Goal: Task Accomplishment & Management: Use online tool/utility

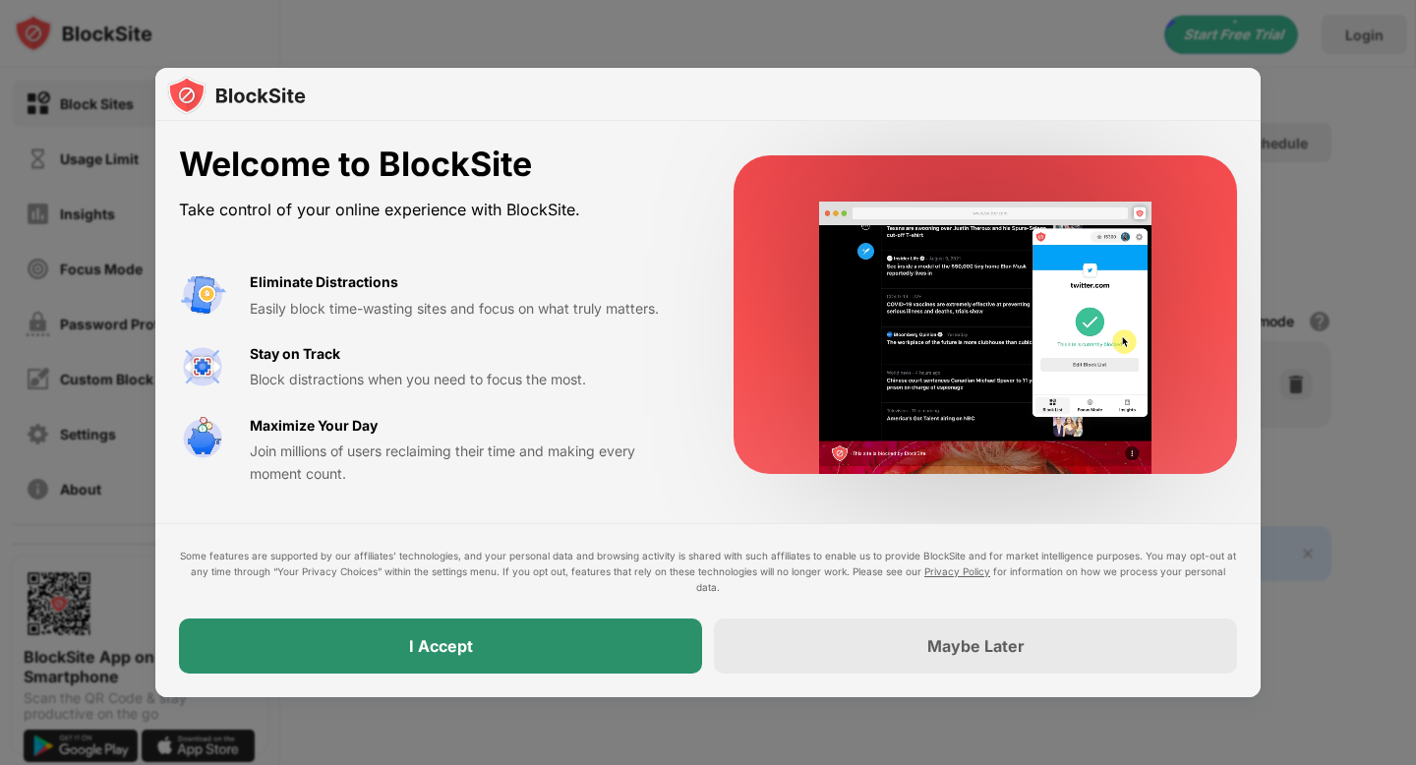
click at [644, 635] on div "I Accept" at bounding box center [440, 646] width 523 height 55
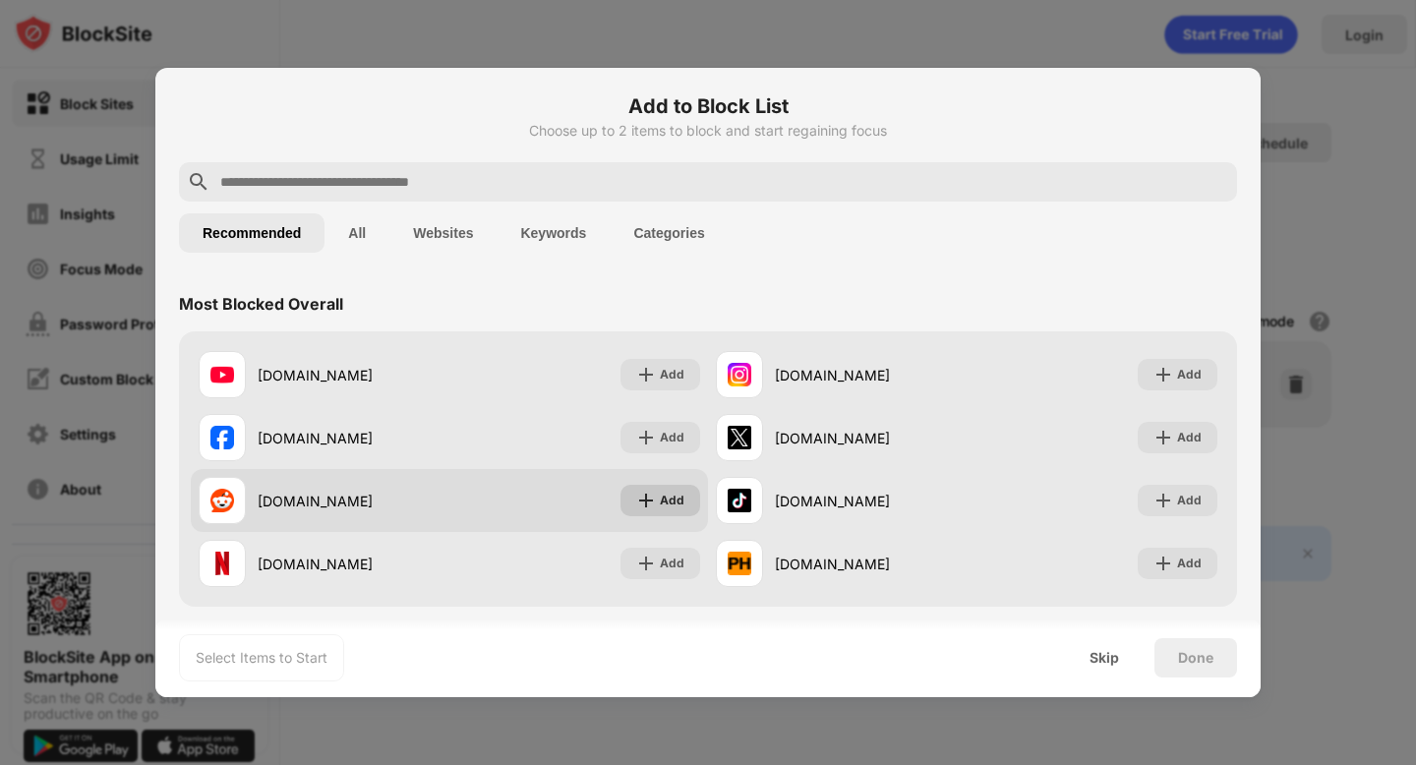
click at [655, 505] on img at bounding box center [646, 501] width 20 height 20
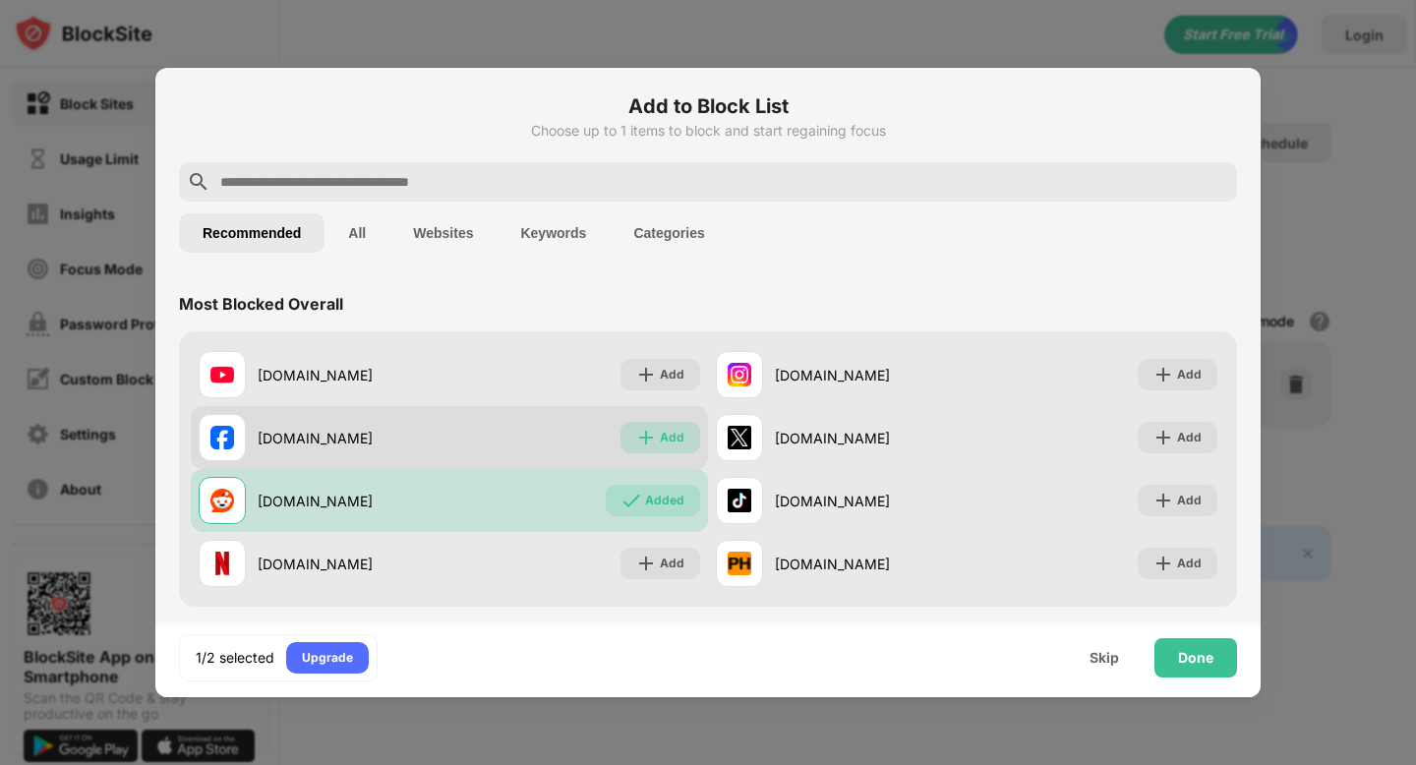
click at [657, 444] on div "Add" at bounding box center [661, 437] width 80 height 31
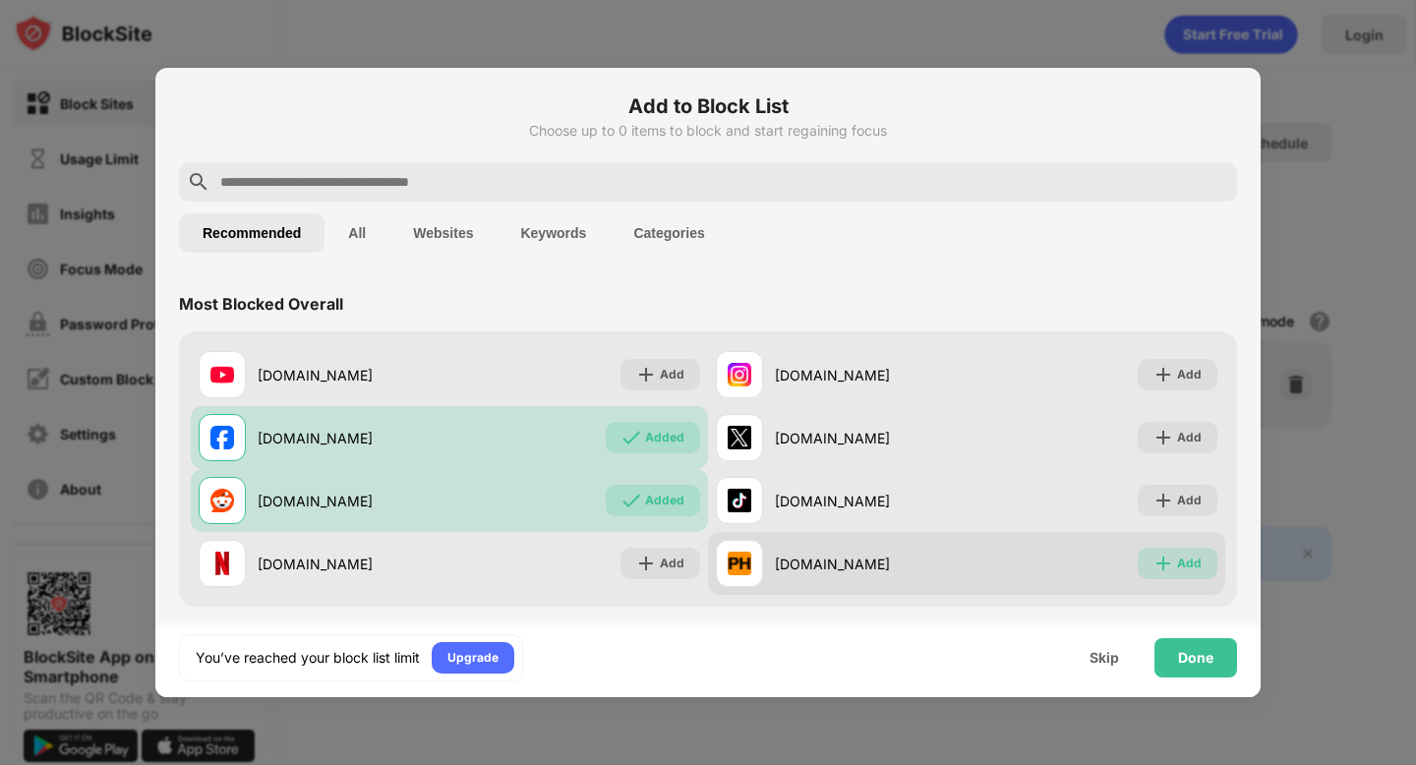
click at [1188, 565] on div "Add" at bounding box center [1189, 564] width 25 height 20
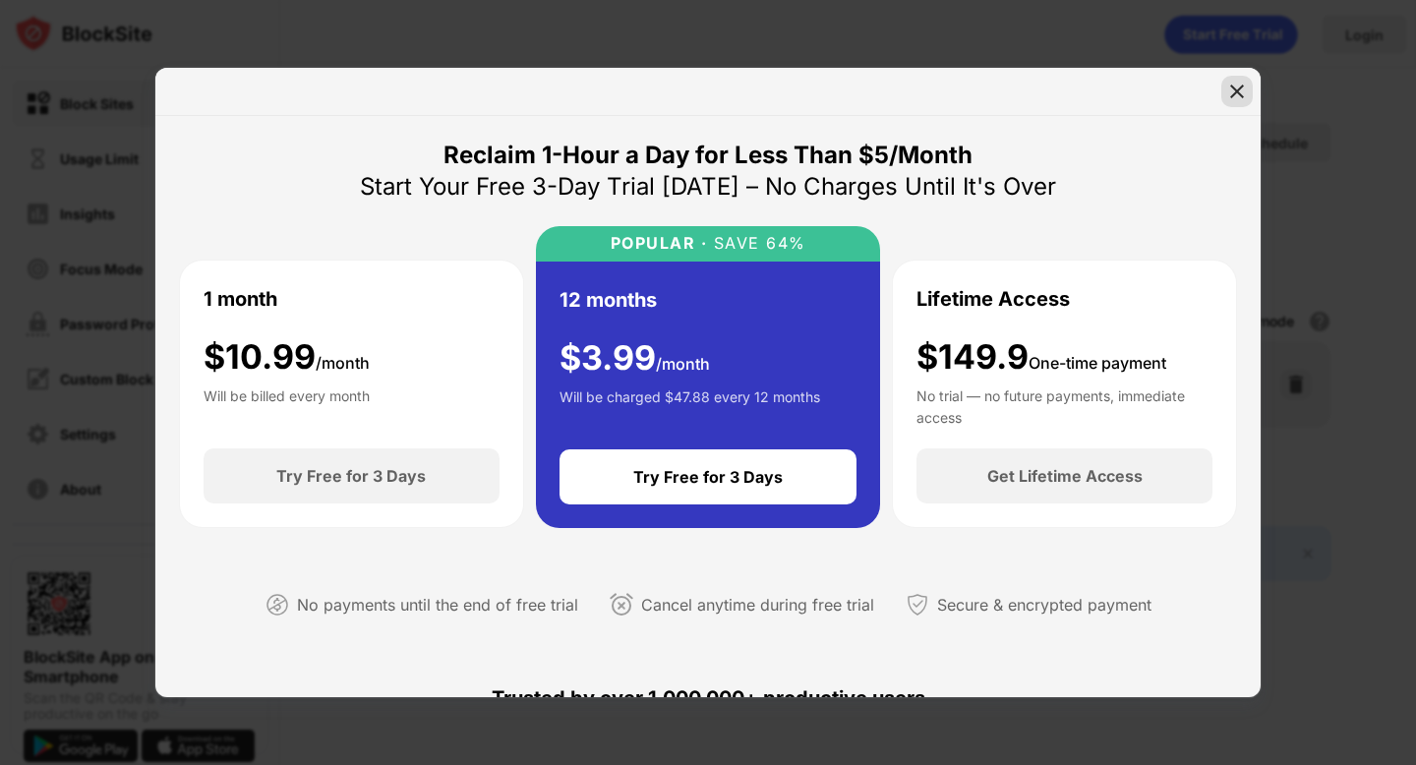
click at [1233, 87] on img at bounding box center [1238, 92] width 20 height 20
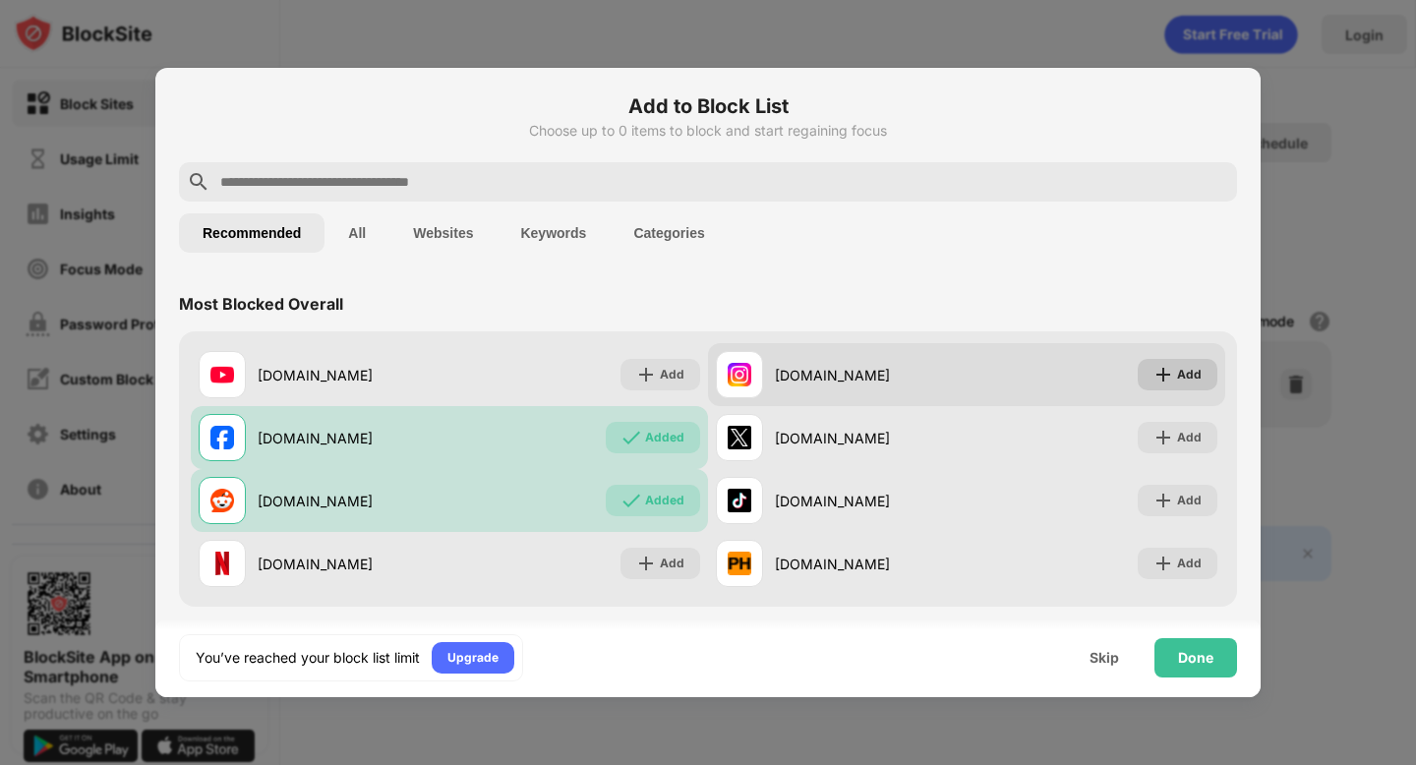
click at [1195, 360] on div "Add" at bounding box center [1178, 374] width 80 height 31
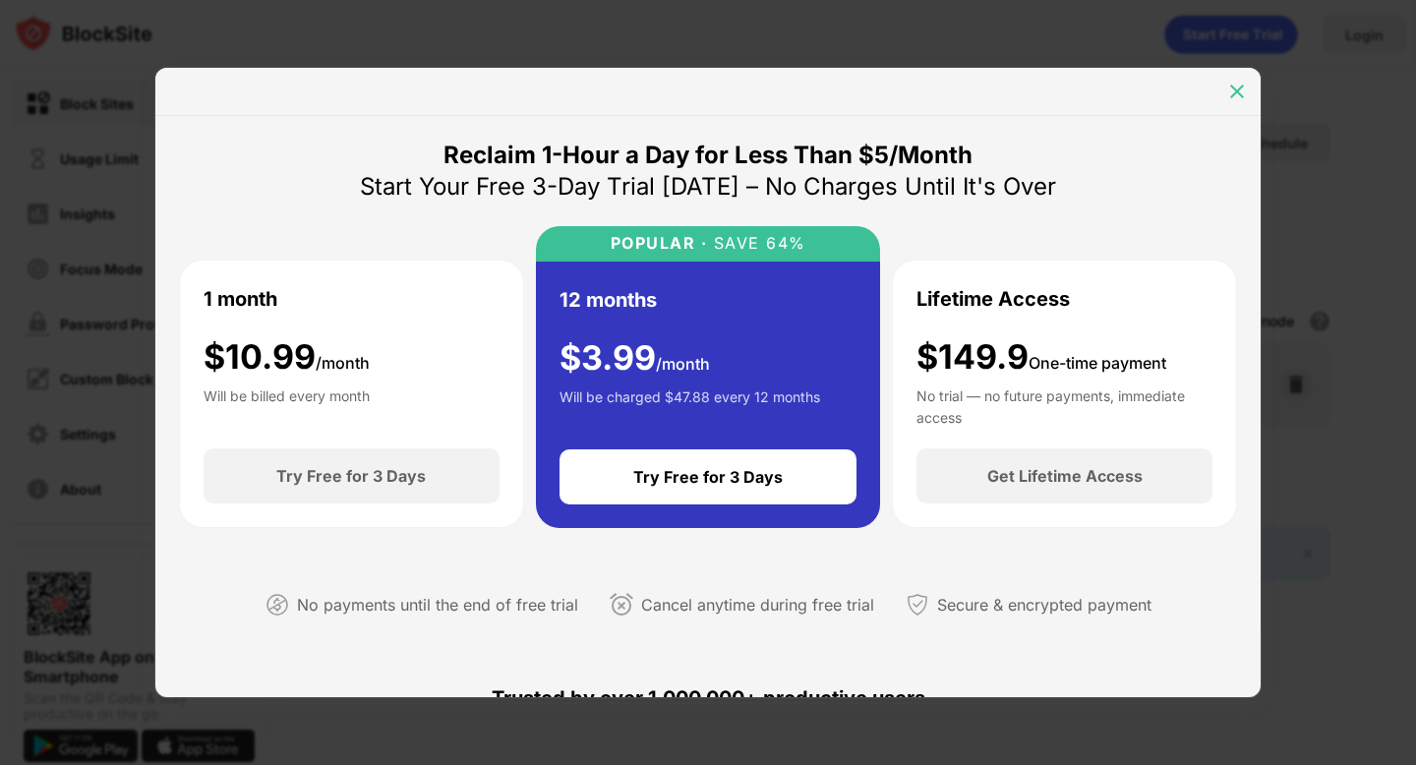
click at [1229, 82] on img at bounding box center [1238, 92] width 20 height 20
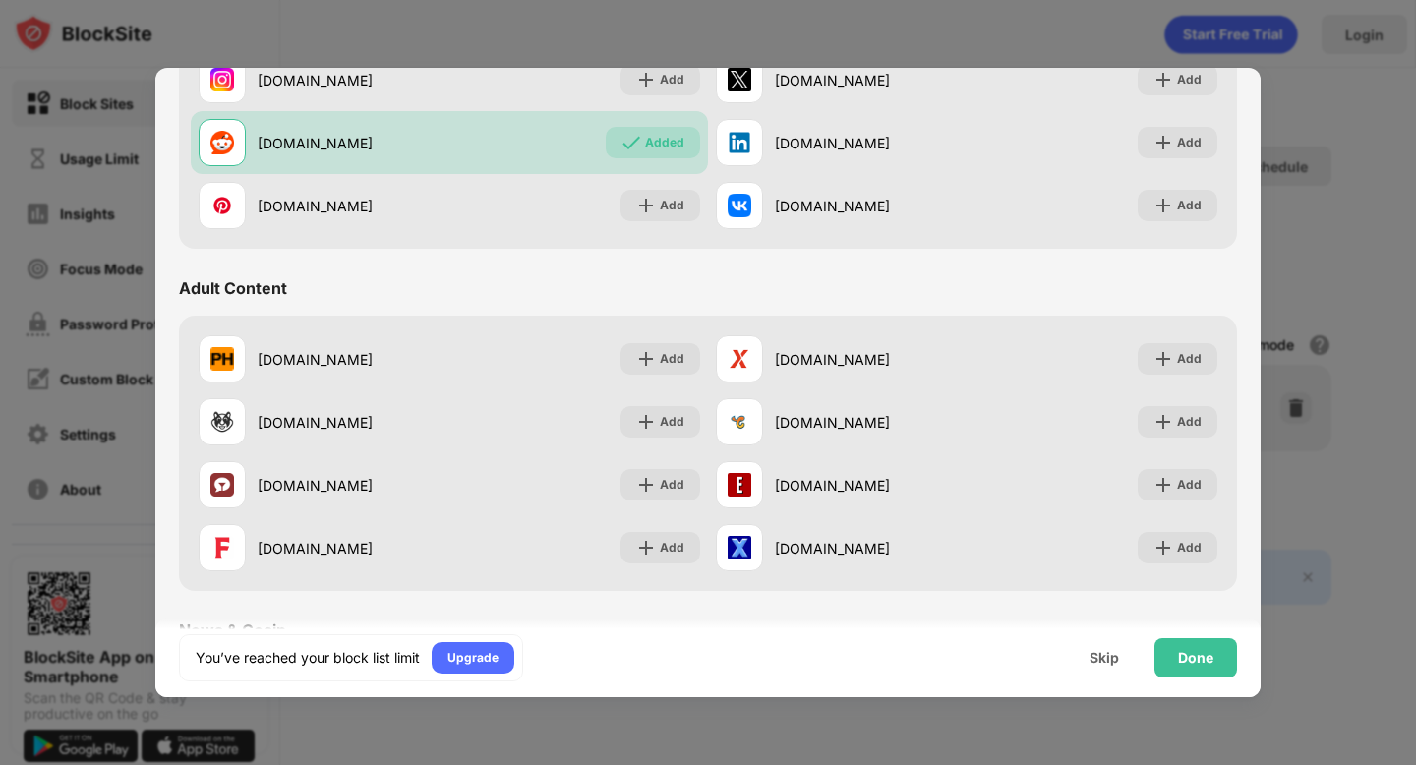
scroll to position [705, 0]
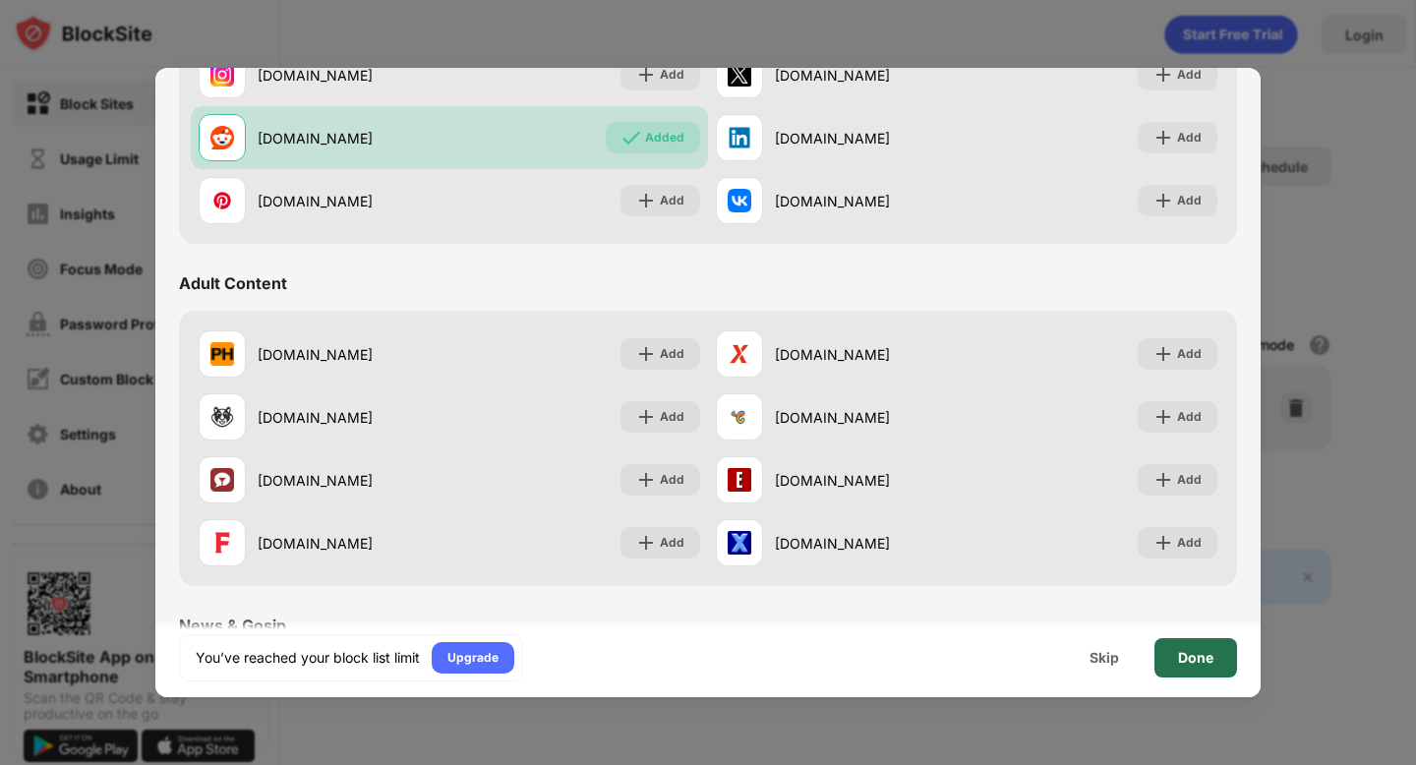
click at [1192, 654] on div "Done" at bounding box center [1195, 658] width 35 height 16
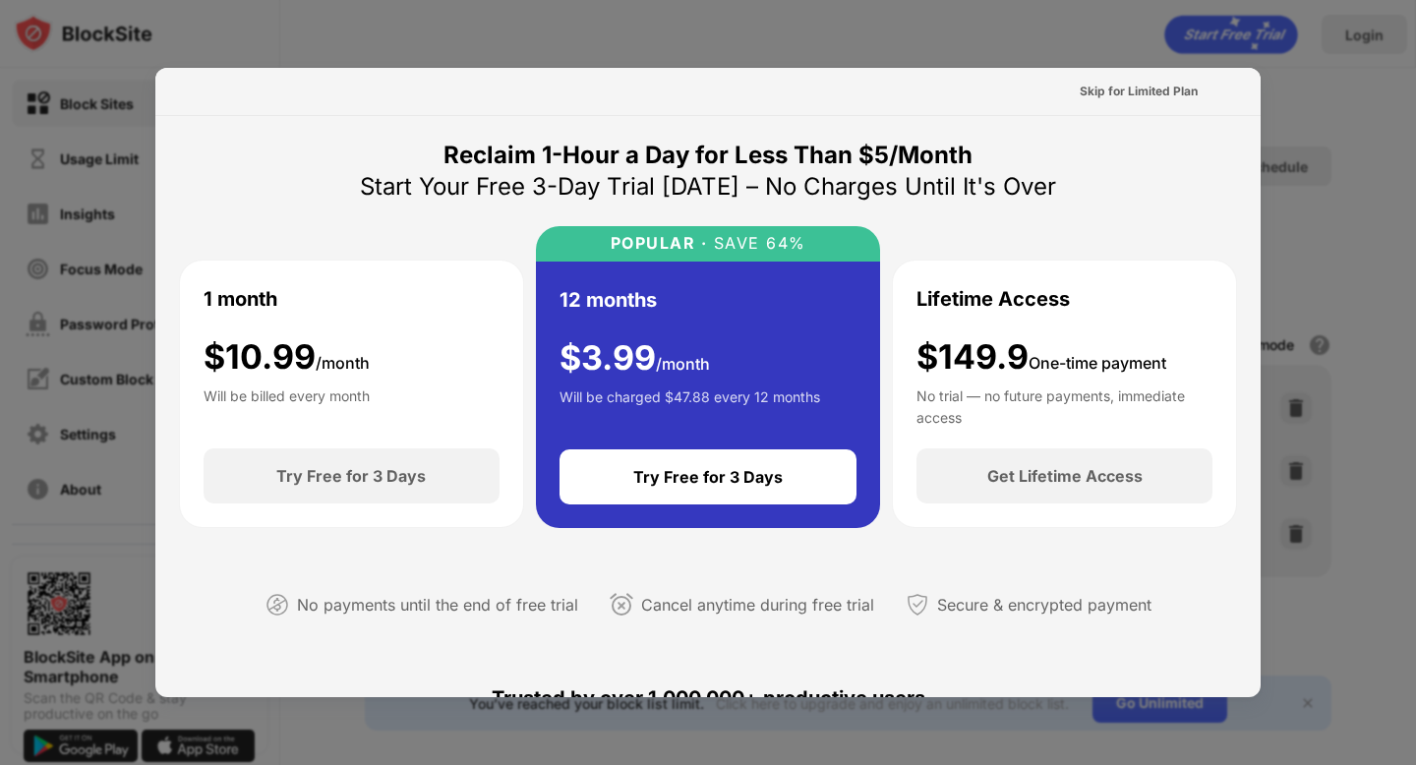
click at [1338, 276] on div at bounding box center [708, 382] width 1416 height 765
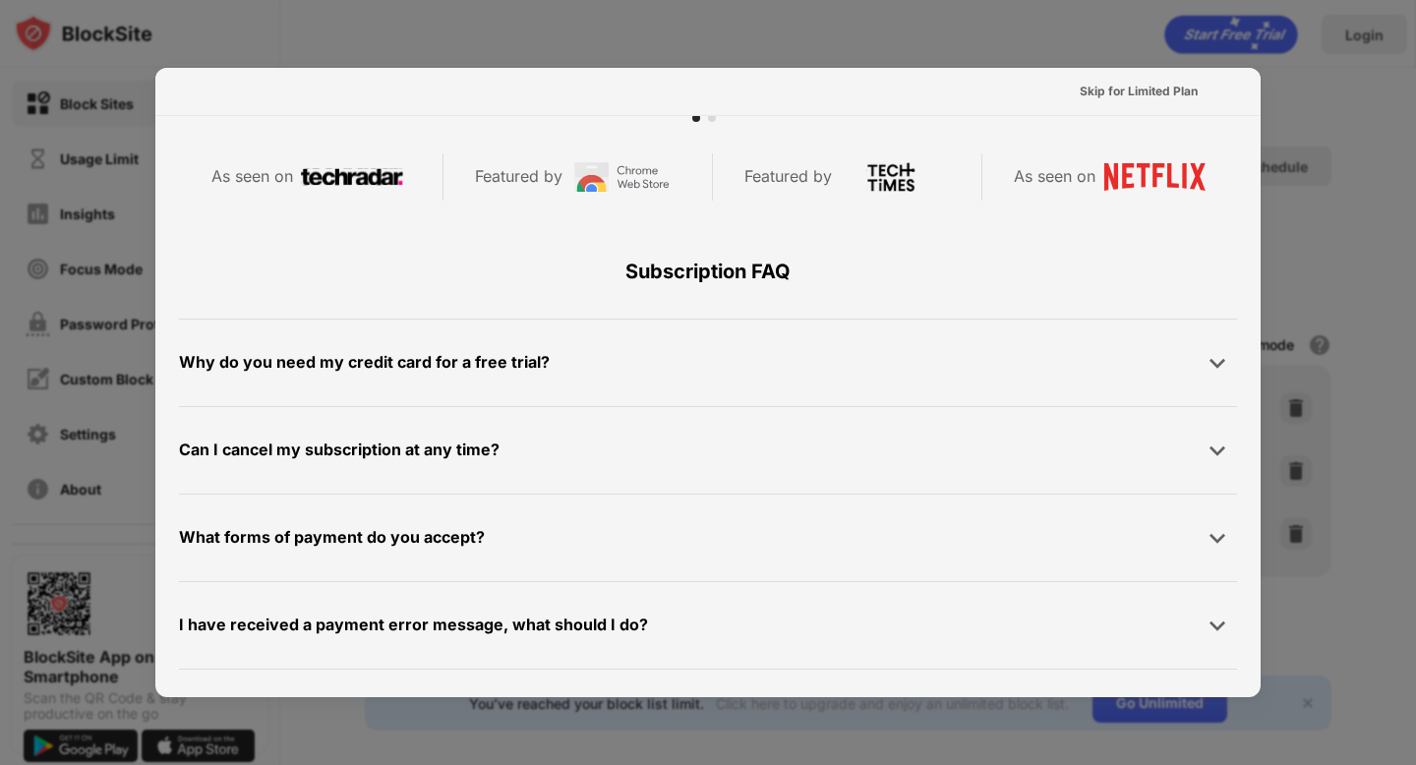
click at [698, 353] on div "Why do you need my credit card for a free trial?" at bounding box center [708, 362] width 1058 height 39
click at [1209, 380] on div at bounding box center [1217, 362] width 39 height 39
